Goal: Task Accomplishment & Management: Manage account settings

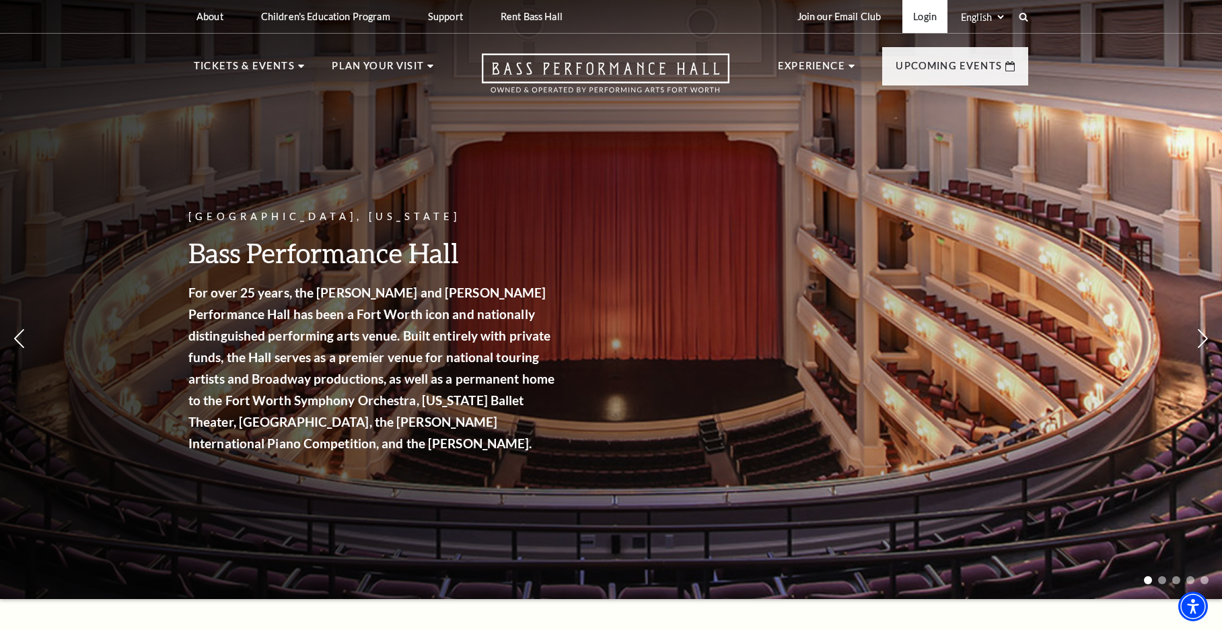
click at [918, 18] on link "Login" at bounding box center [925, 16] width 45 height 33
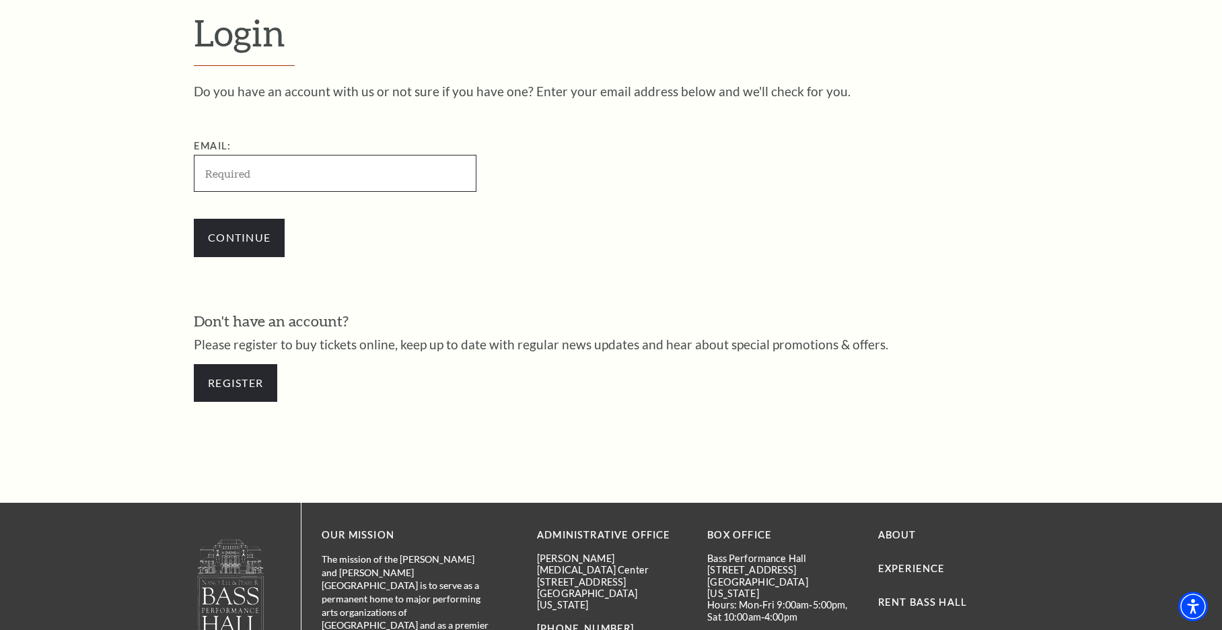
scroll to position [438, 0]
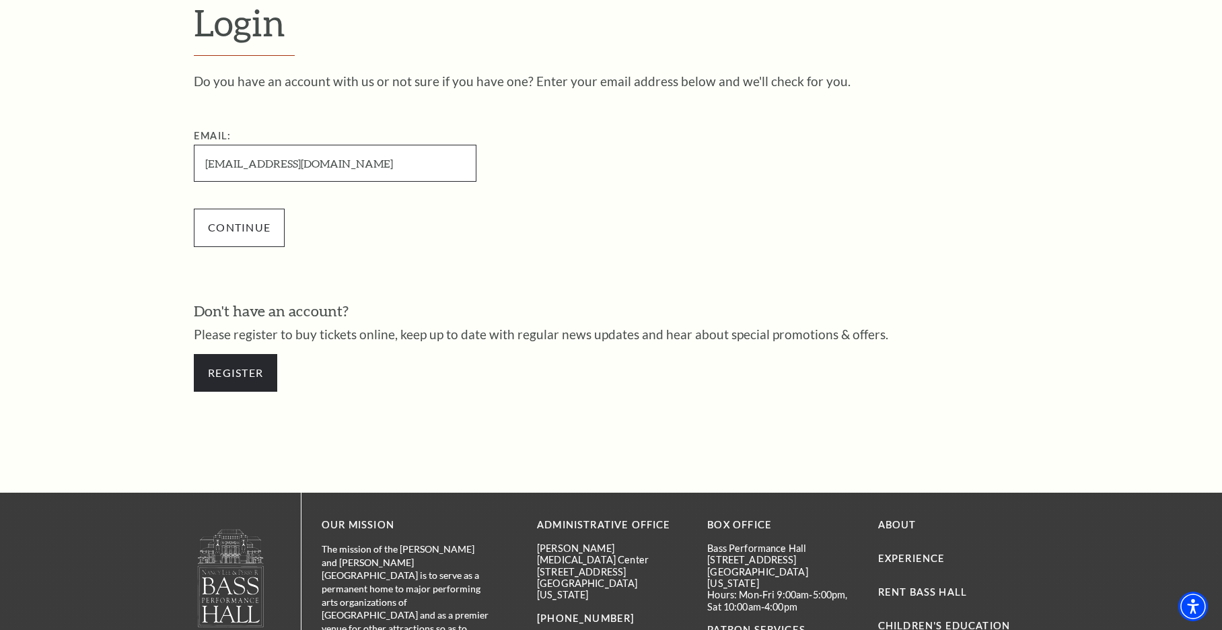
type input "[EMAIL_ADDRESS][DOMAIN_NAME]"
click at [252, 228] on input "Continue" at bounding box center [239, 228] width 91 height 38
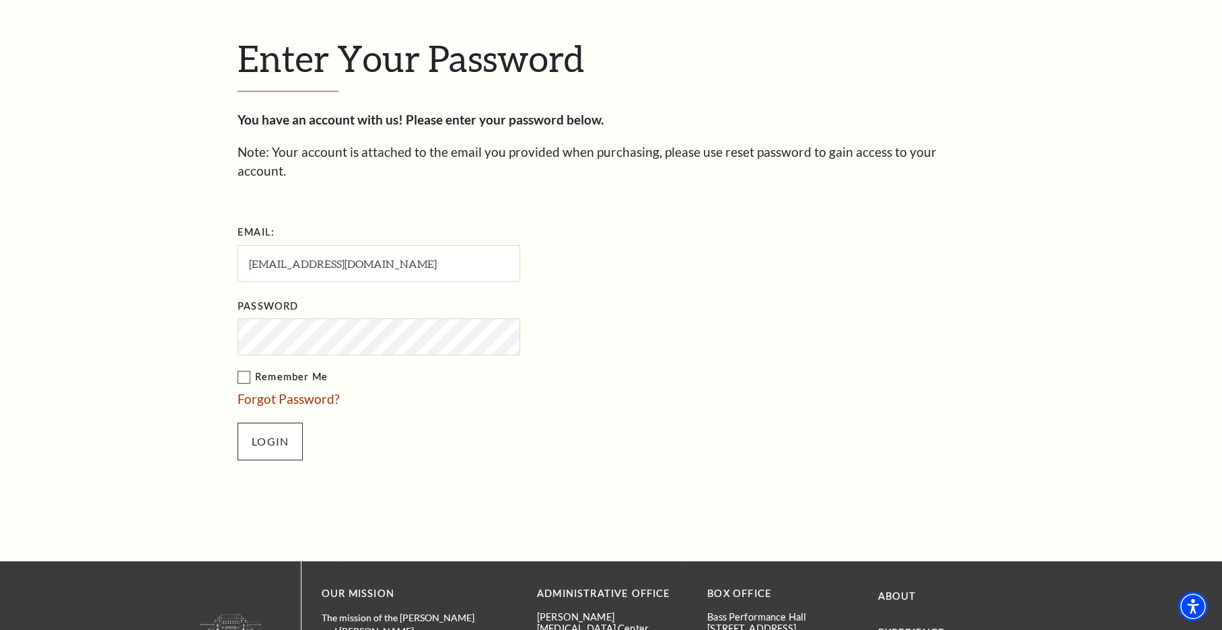
click at [281, 423] on input "Login" at bounding box center [270, 442] width 65 height 38
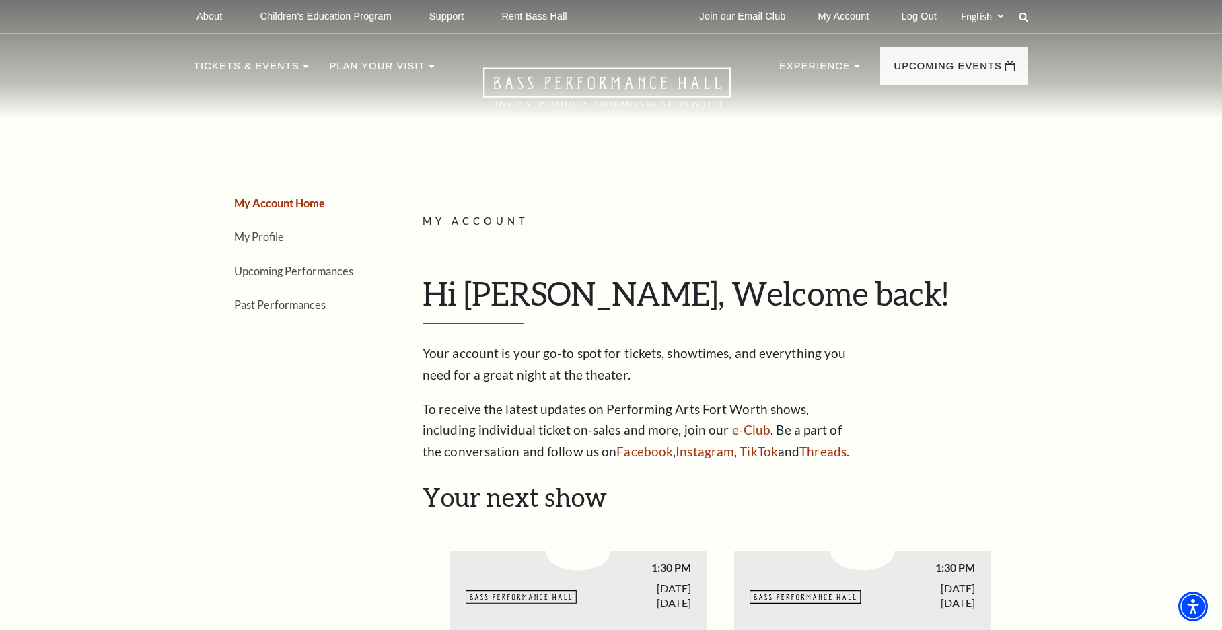
scroll to position [8, 0]
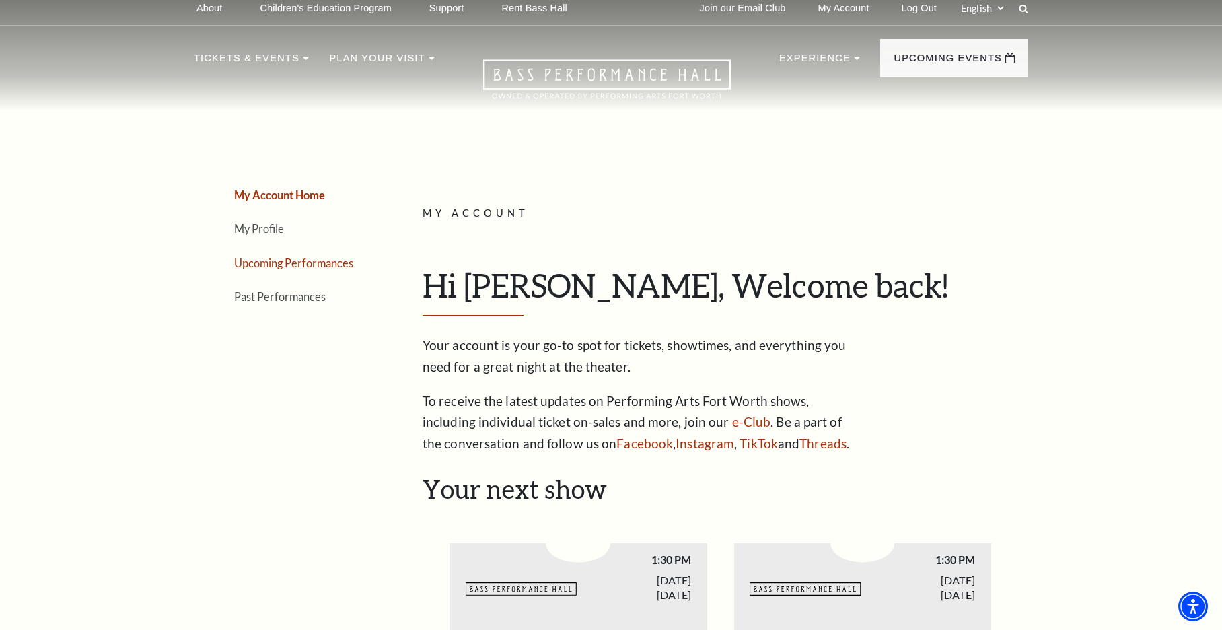
click at [283, 261] on link "Upcoming Performances" at bounding box center [293, 262] width 119 height 13
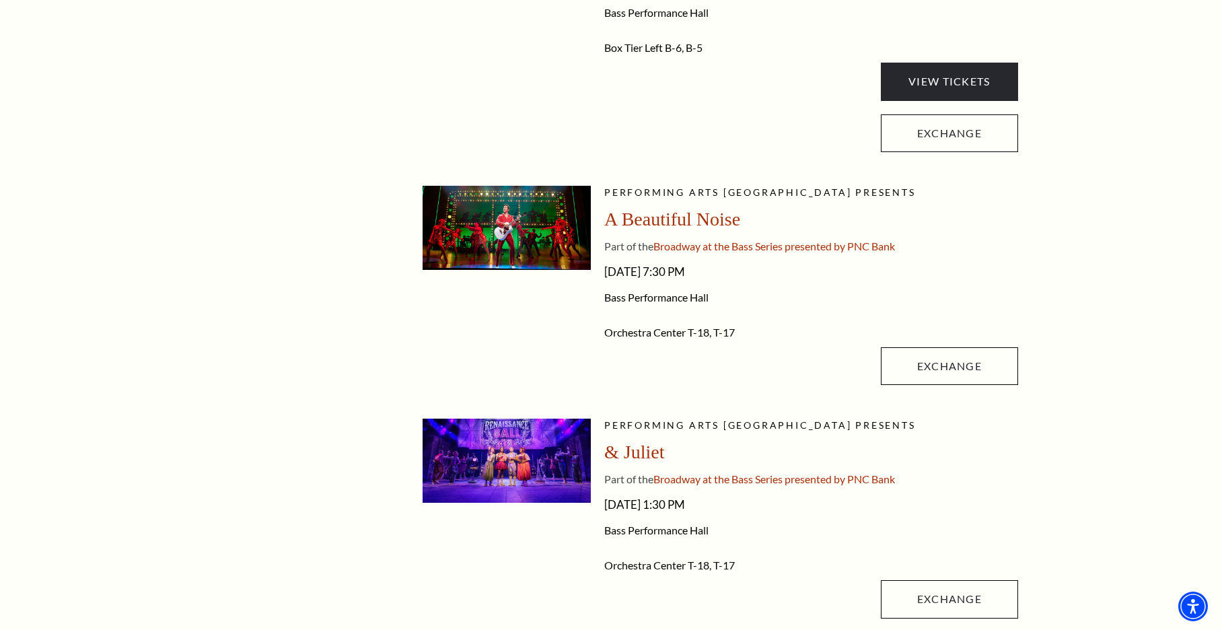
scroll to position [268, 0]
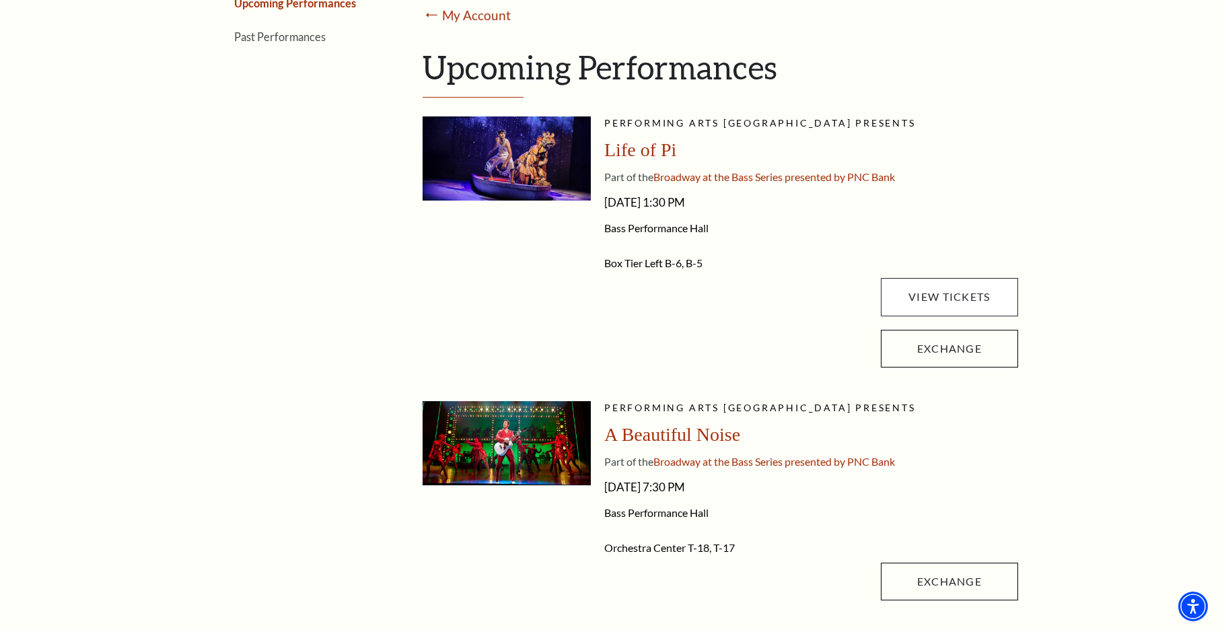
click at [956, 289] on link "View Tickets" at bounding box center [949, 297] width 137 height 38
click at [972, 296] on link "View Tickets" at bounding box center [949, 297] width 137 height 38
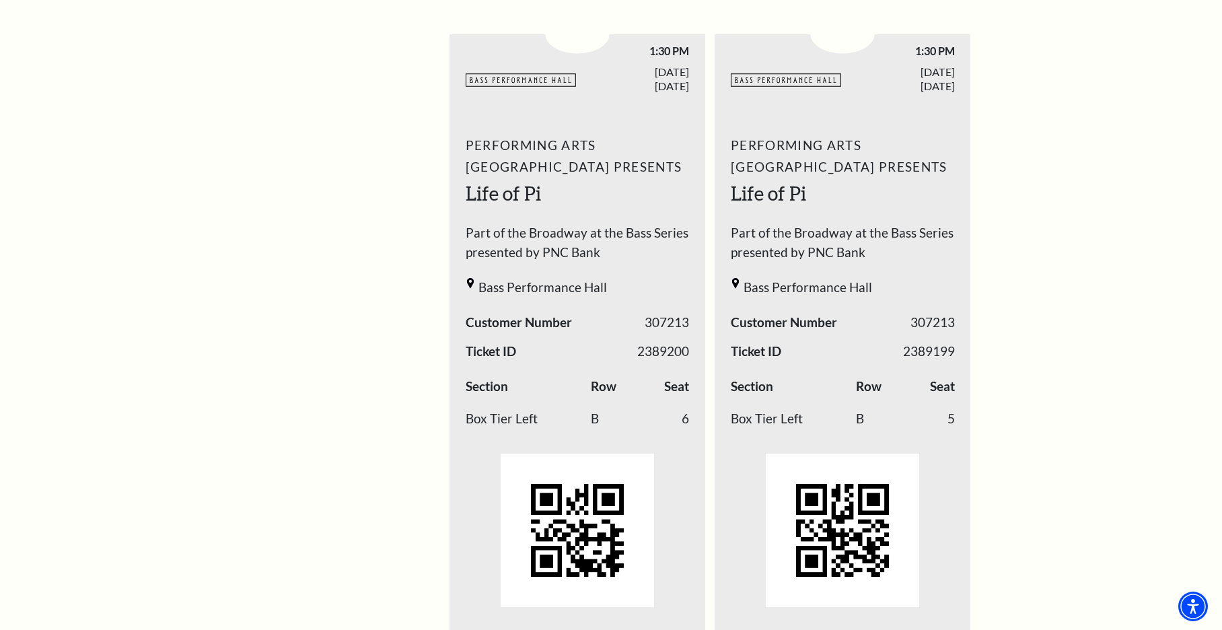
scroll to position [141, 0]
